Goal: Information Seeking & Learning: Learn about a topic

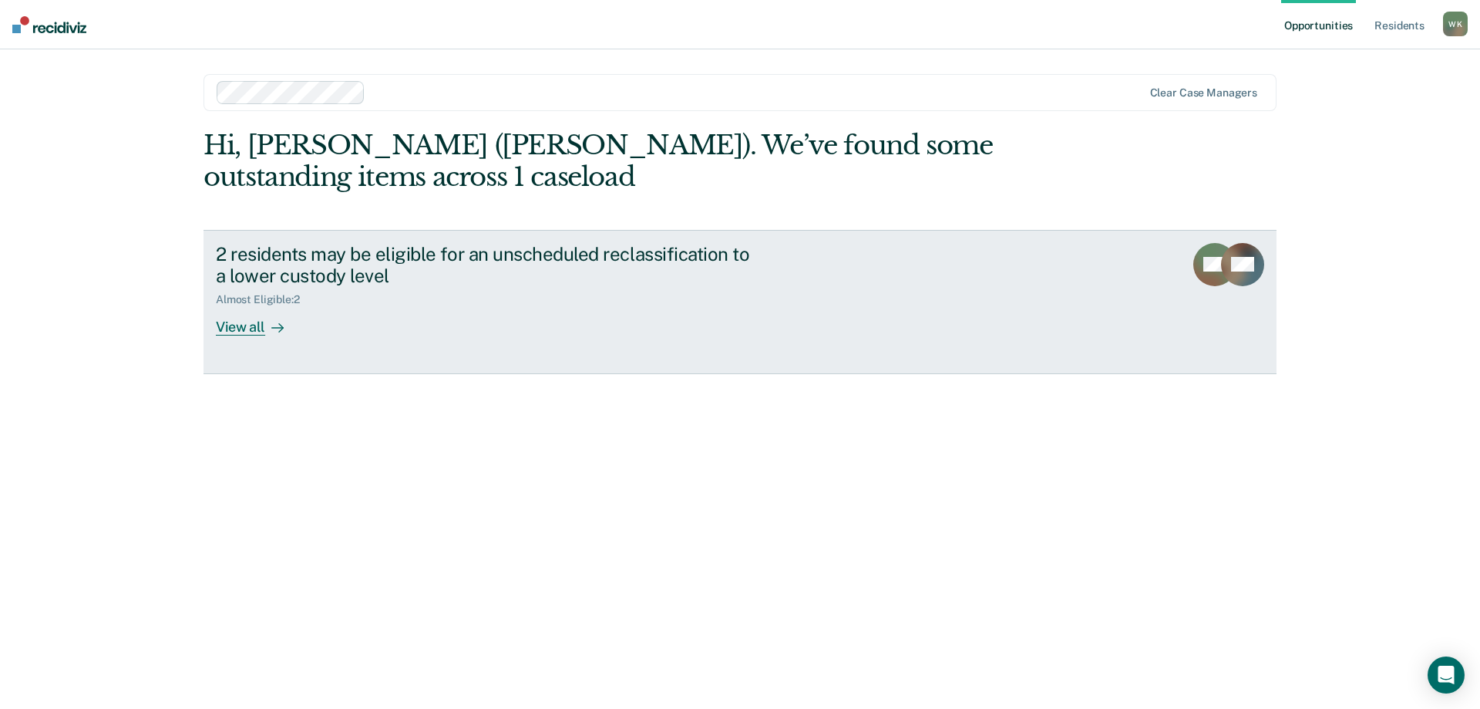
click at [227, 330] on div "View all" at bounding box center [259, 321] width 86 height 30
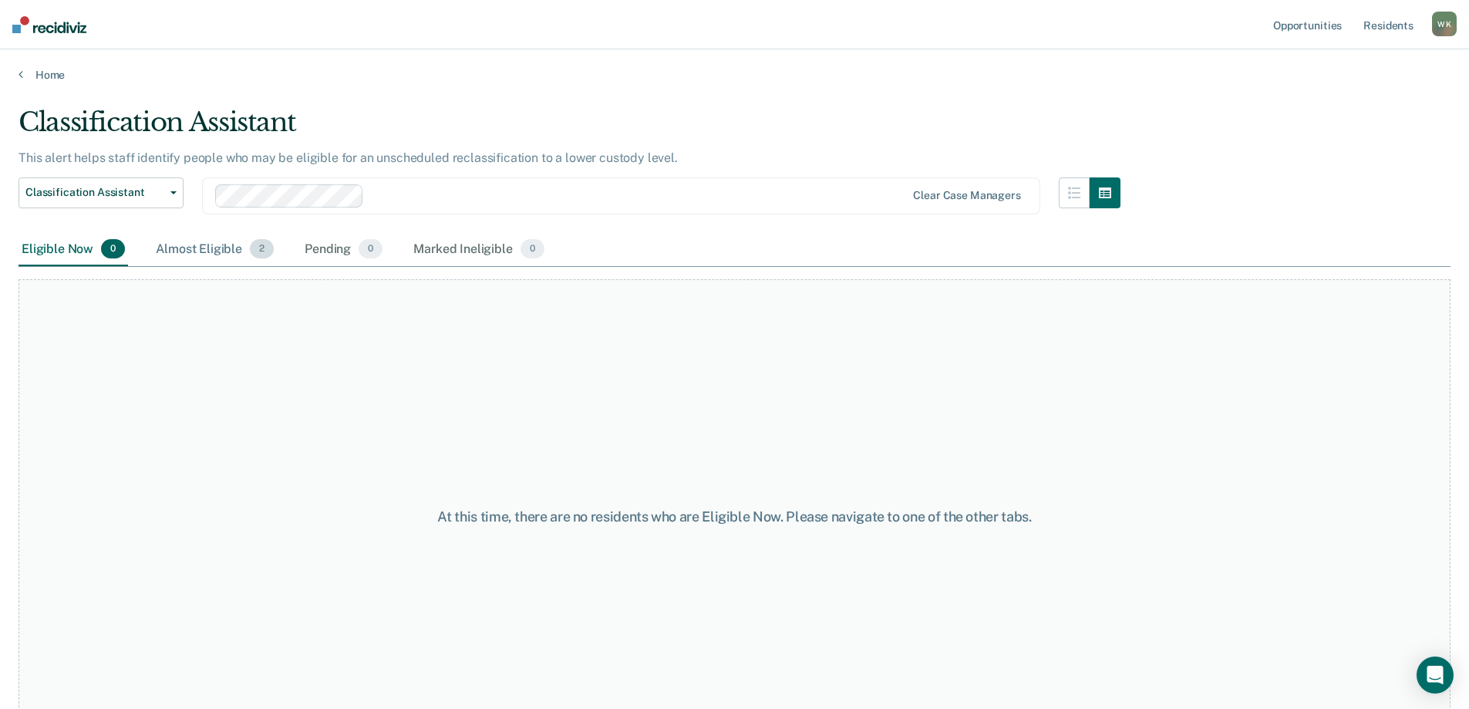
click at [260, 252] on span "2" at bounding box center [262, 249] width 24 height 20
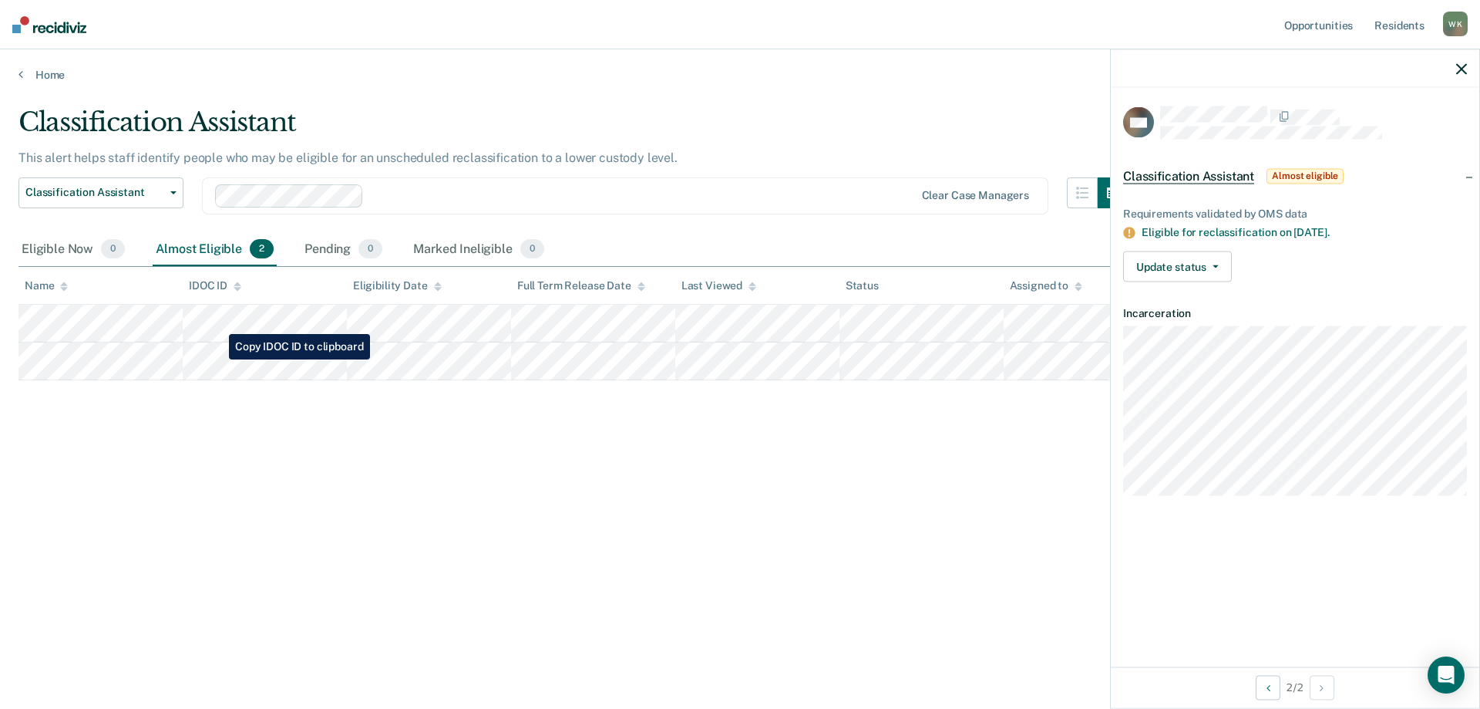
drag, startPoint x: 884, startPoint y: 381, endPoint x: 551, endPoint y: 459, distance: 341.3
click at [551, 459] on div "Classification Assistant This alert helps staff identify people who may be elig…" at bounding box center [740, 349] width 1443 height 486
